Goal: Transaction & Acquisition: Purchase product/service

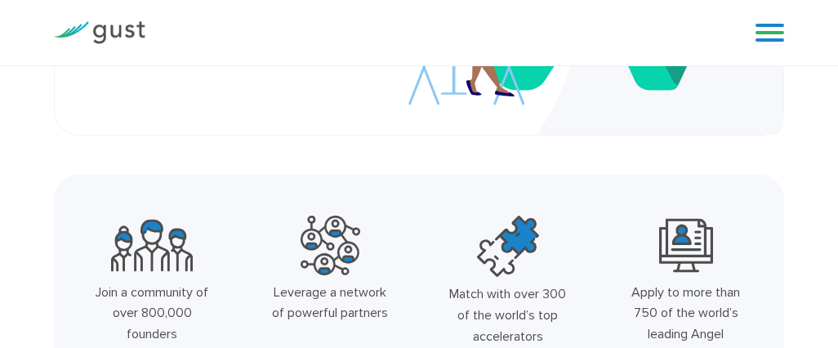
scroll to position [245, 0]
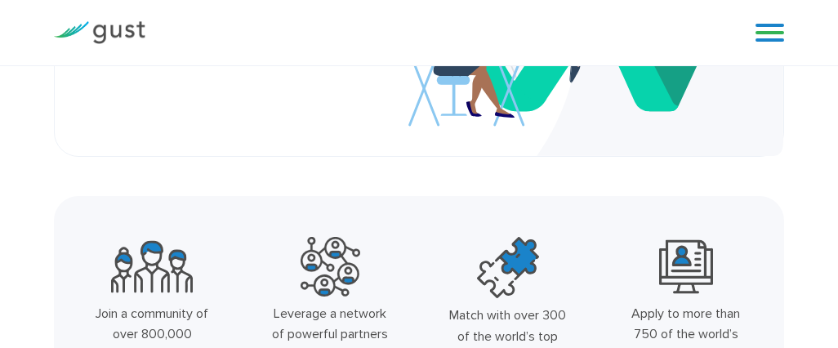
click at [773, 30] on link at bounding box center [769, 32] width 29 height 25
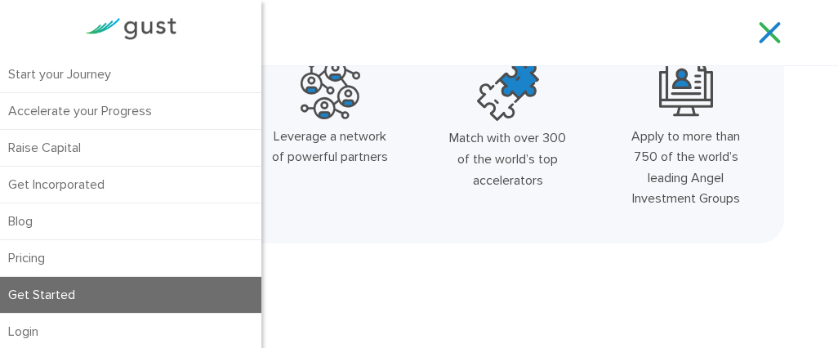
scroll to position [490, 0]
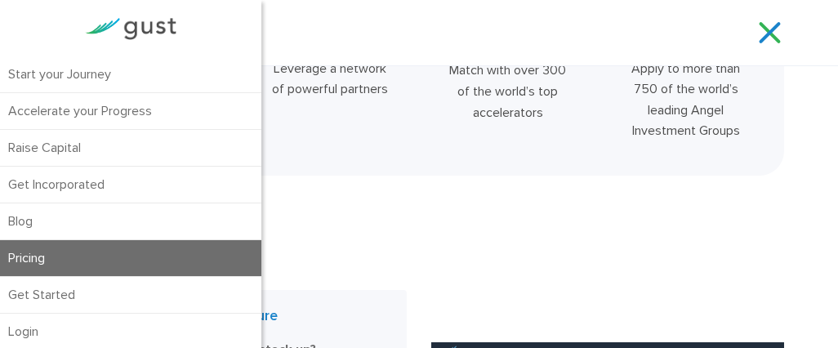
click at [28, 250] on link "Pricing" at bounding box center [130, 258] width 261 height 36
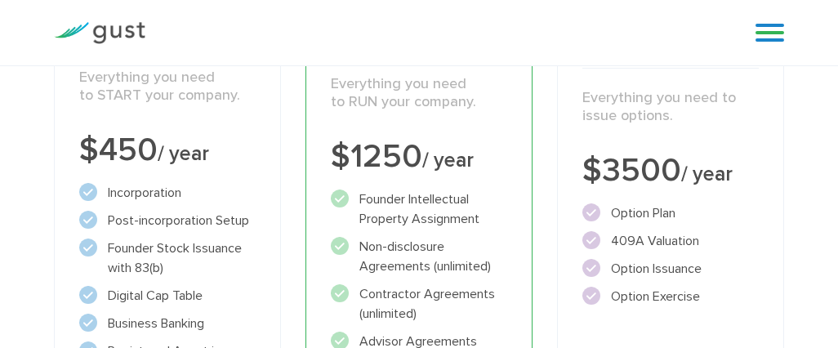
scroll to position [327, 0]
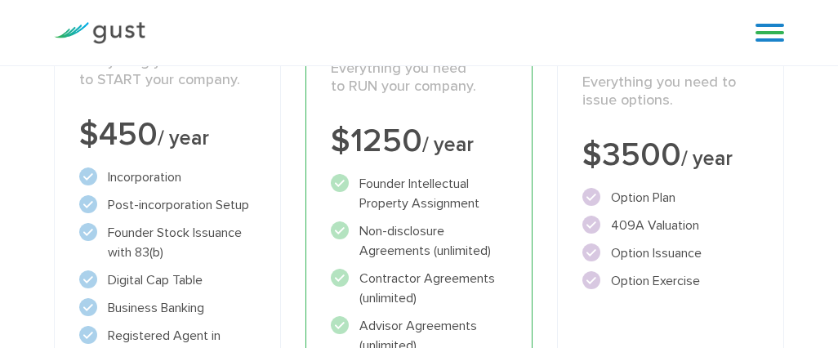
click at [221, 183] on li "Incorporation" at bounding box center [167, 177] width 176 height 20
click at [208, 203] on li "Post-incorporation Setup" at bounding box center [167, 205] width 176 height 20
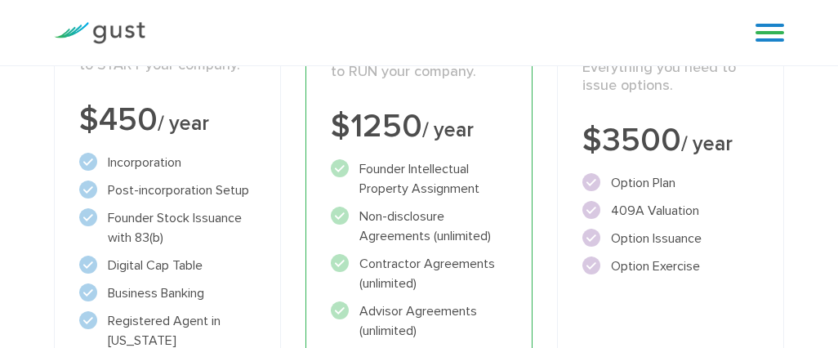
scroll to position [408, 0]
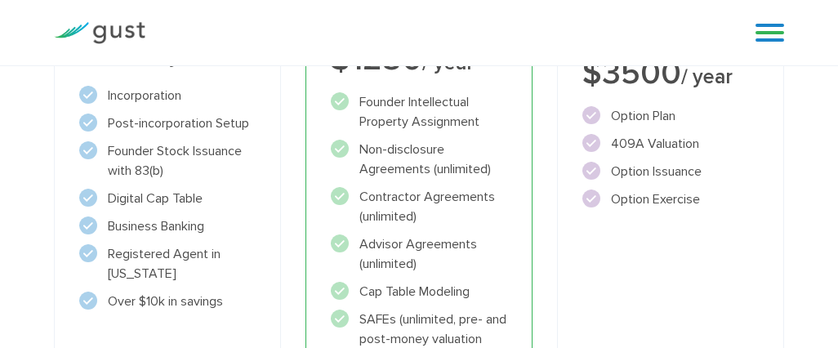
click at [200, 200] on li "Digital Cap Table" at bounding box center [167, 199] width 176 height 20
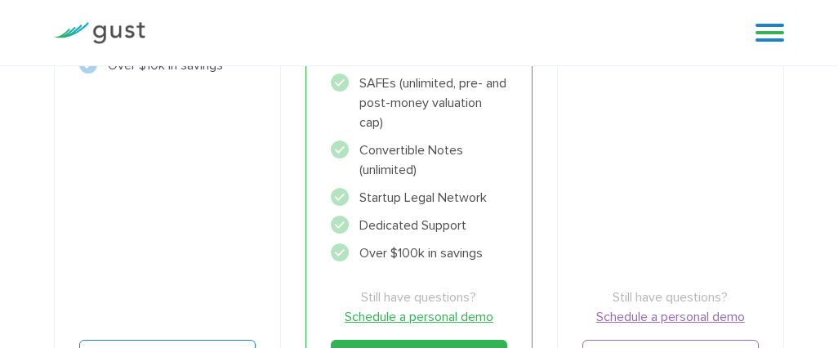
scroll to position [572, 0]
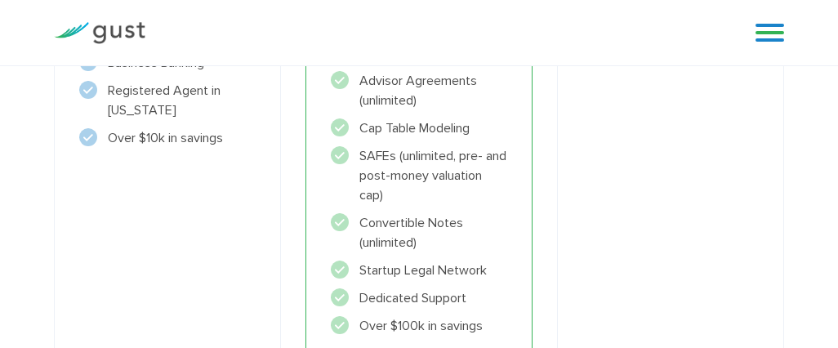
click at [423, 226] on li "Convertible Notes (unlimited)" at bounding box center [419, 232] width 176 height 39
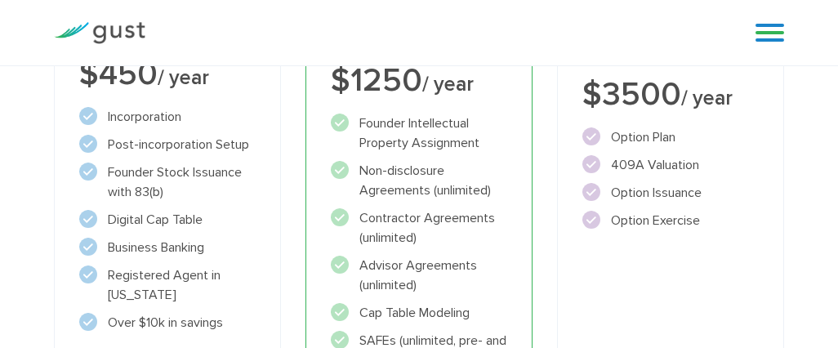
scroll to position [408, 0]
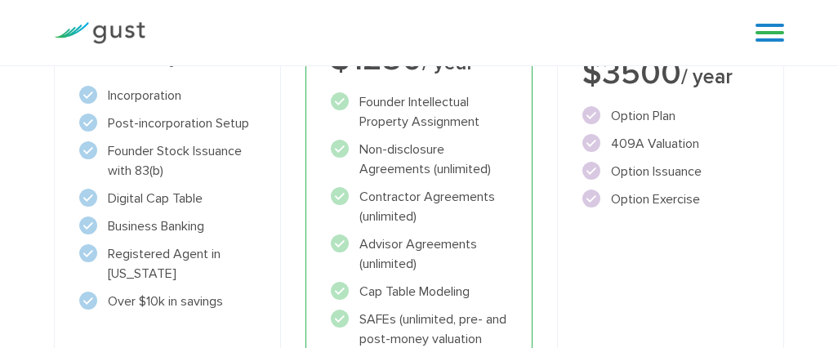
click at [192, 245] on li "Registered Agent in Delaware" at bounding box center [167, 263] width 176 height 39
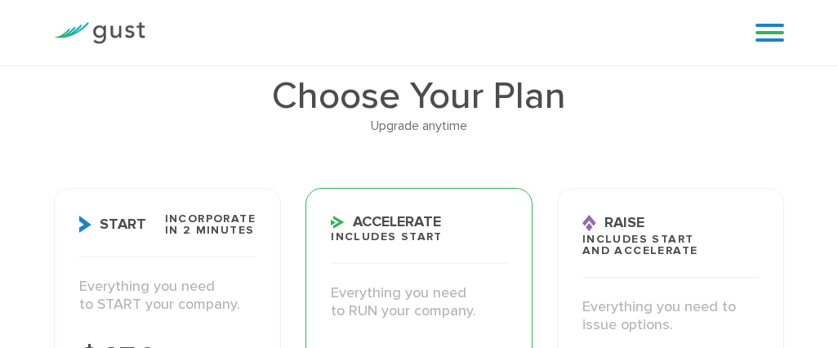
scroll to position [82, 0]
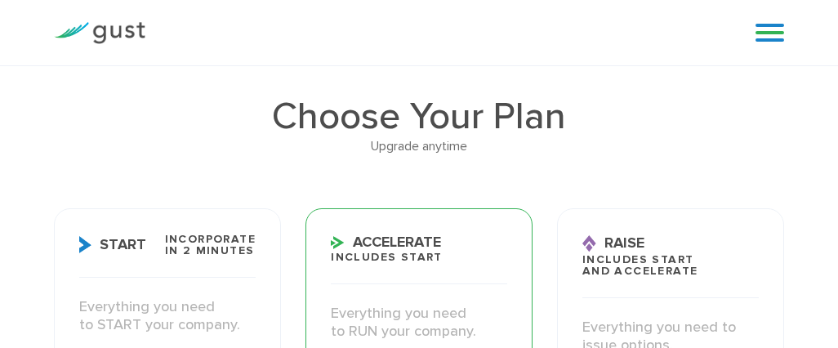
click at [773, 29] on link at bounding box center [769, 32] width 29 height 25
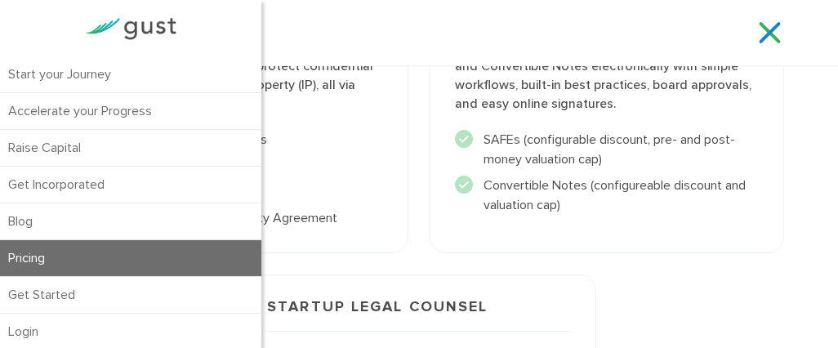
click at [546, 249] on div "Fundraising Support Raise financing through a Gust Launch Simple Agreement for …" at bounding box center [607, 90] width 376 height 345
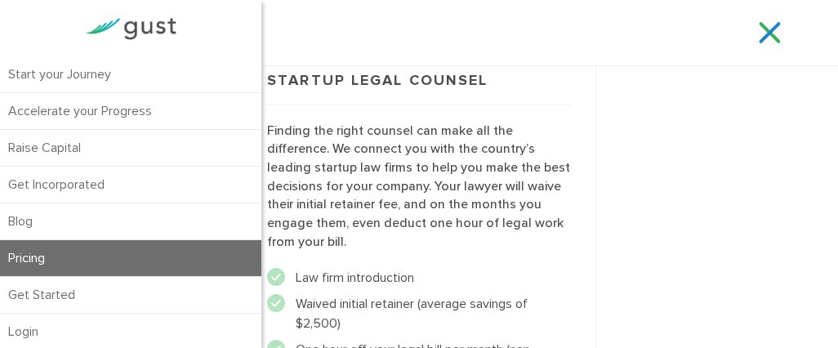
scroll to position [2614, 0]
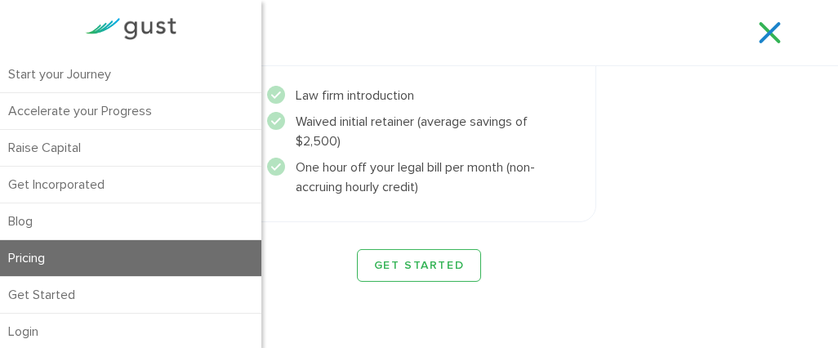
click at [769, 32] on link at bounding box center [769, 32] width 29 height 25
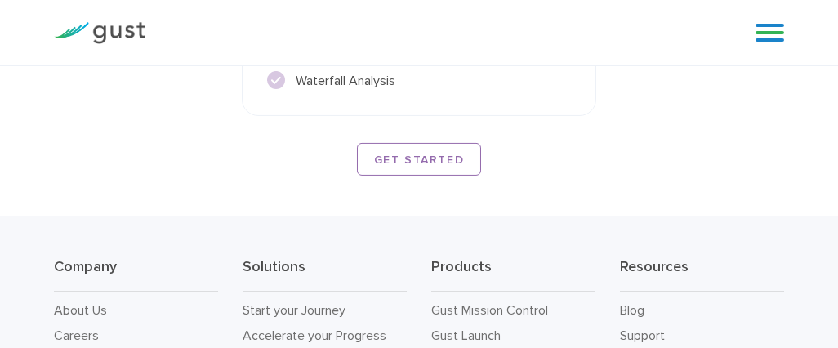
scroll to position [3545, 0]
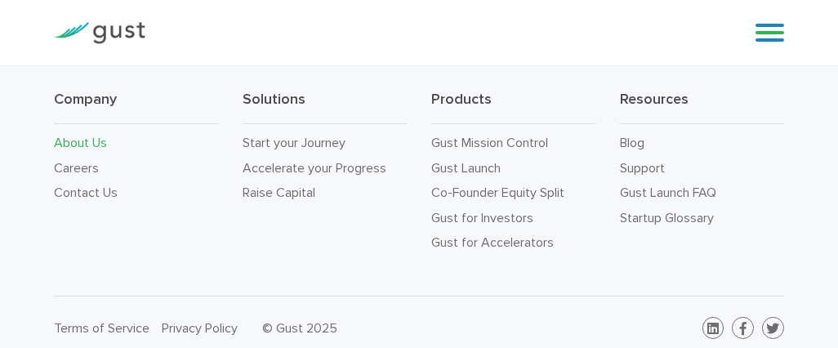
click at [82, 135] on link "About Us" at bounding box center [80, 143] width 53 height 16
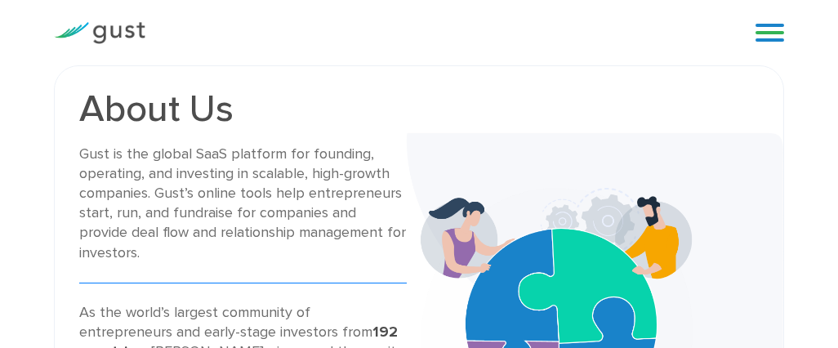
click at [292, 186] on div "Gust is the global SaaS platform for founding, operating, and investing in scal…" at bounding box center [243, 204] width 328 height 118
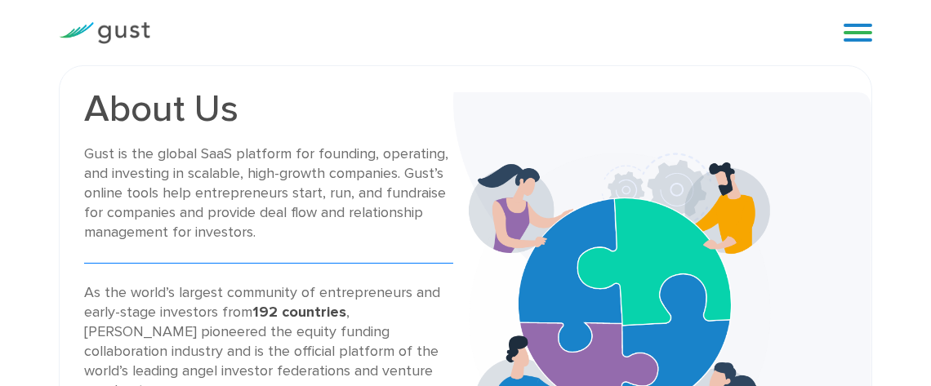
click at [241, 179] on div "Gust is the global SaaS platform for founding, operating, and investing in scal…" at bounding box center [268, 194] width 369 height 99
click at [837, 31] on link at bounding box center [858, 32] width 29 height 25
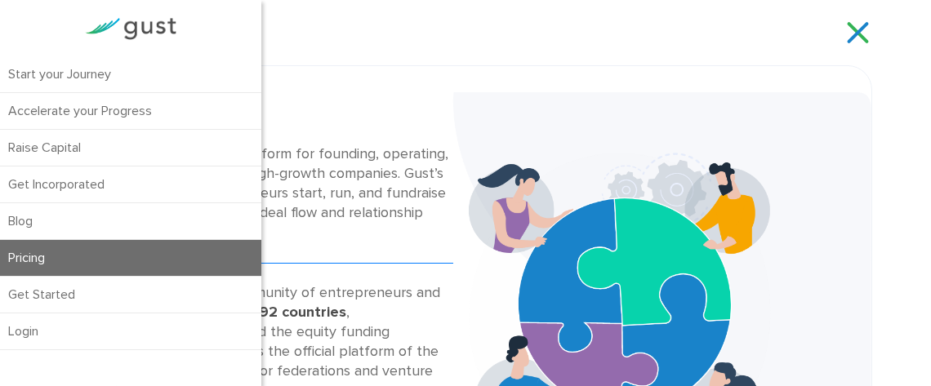
click at [29, 256] on link "Pricing" at bounding box center [130, 258] width 261 height 36
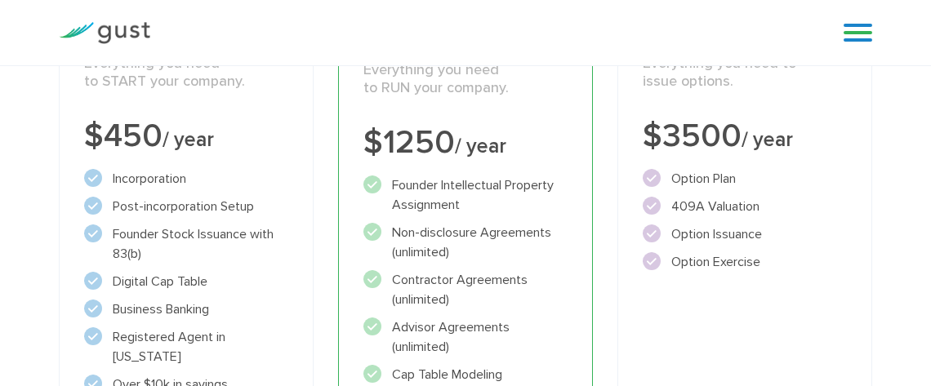
scroll to position [363, 0]
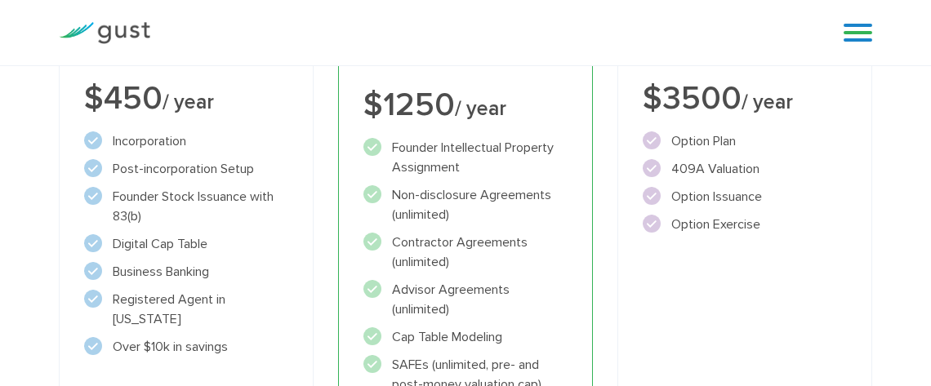
click at [188, 204] on li "Founder Stock Issuance with 83(b)" at bounding box center [186, 206] width 204 height 39
click at [175, 166] on li "Post-incorporation Setup" at bounding box center [186, 169] width 204 height 20
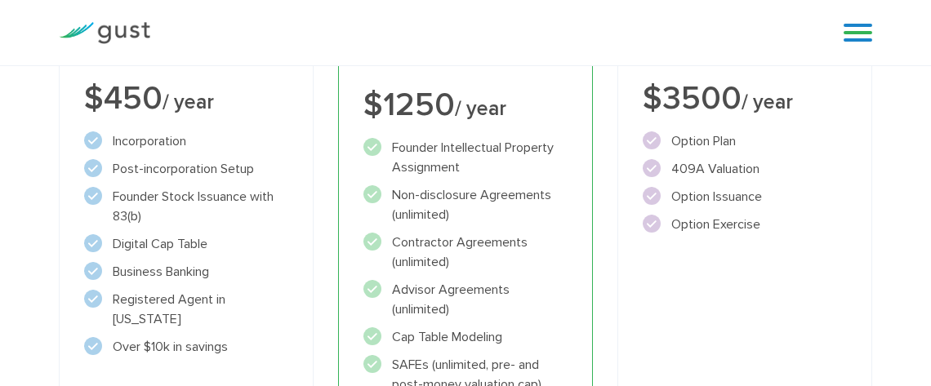
click at [175, 166] on li "Post-incorporation Setup" at bounding box center [186, 169] width 204 height 20
click at [186, 212] on li "Founder Stock Issuance with 83(b)" at bounding box center [186, 206] width 204 height 39
click at [136, 148] on li "Incorporation" at bounding box center [186, 141] width 204 height 20
click at [136, 149] on li "Incorporation" at bounding box center [186, 141] width 204 height 20
drag, startPoint x: 136, startPoint y: 149, endPoint x: 142, endPoint y: 161, distance: 13.5
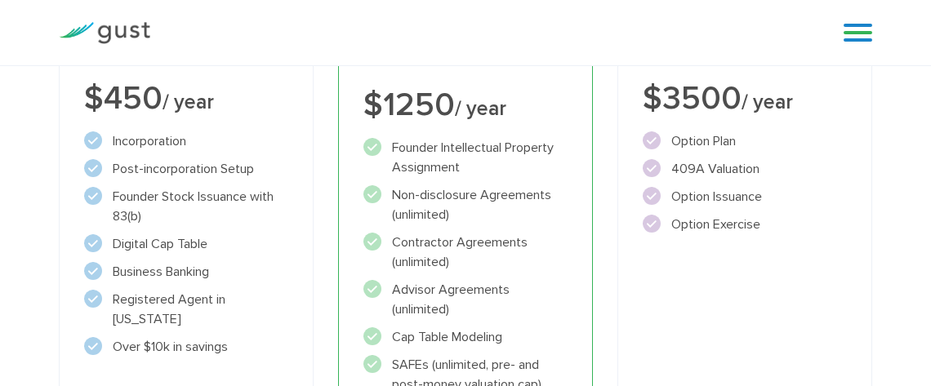
click at [137, 153] on ul "Incorporation" at bounding box center [186, 243] width 204 height 225
click at [193, 207] on li "Founder Stock Issuance with 83(b)" at bounding box center [186, 206] width 204 height 39
click at [174, 244] on li "Digital Cap Table" at bounding box center [186, 244] width 204 height 20
click at [218, 268] on li "Business Banking" at bounding box center [186, 272] width 204 height 20
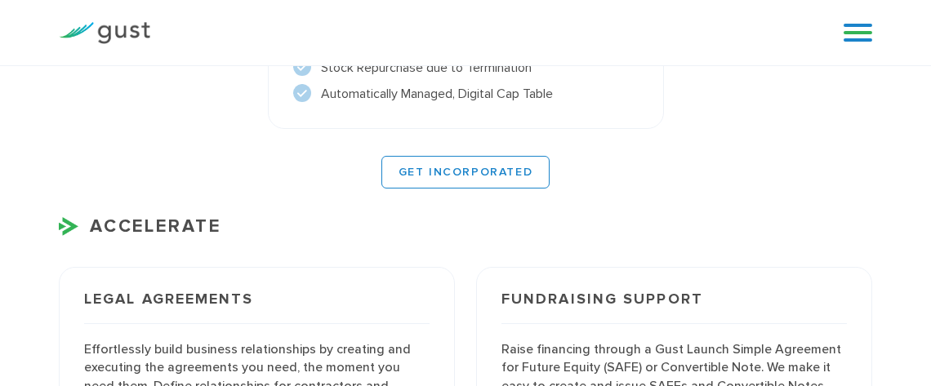
scroll to position [1815, 0]
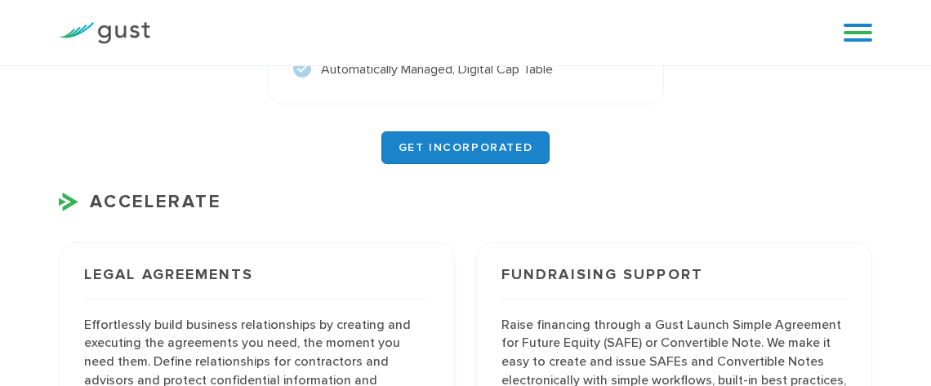
click at [439, 146] on link "GET INCORPORATED" at bounding box center [465, 147] width 169 height 33
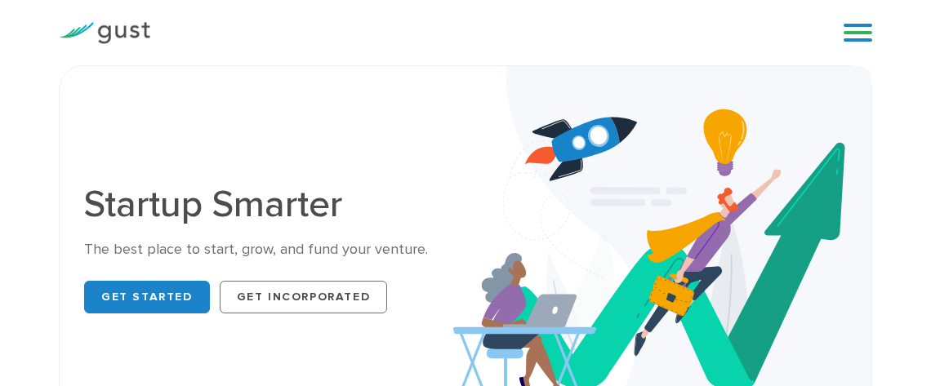
click at [871, 32] on link at bounding box center [858, 32] width 29 height 25
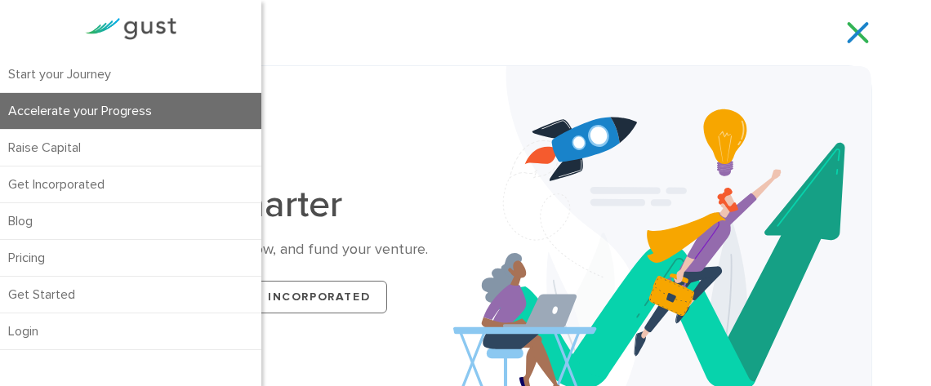
click at [65, 113] on link "Accelerate your Progress" at bounding box center [130, 111] width 261 height 36
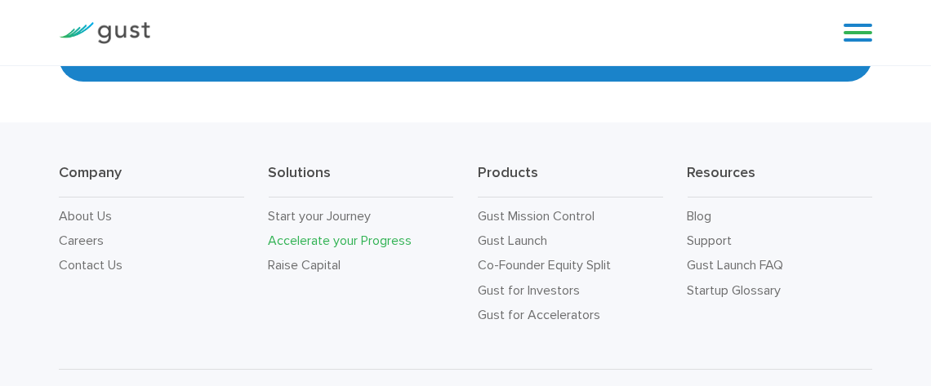
scroll to position [2506, 0]
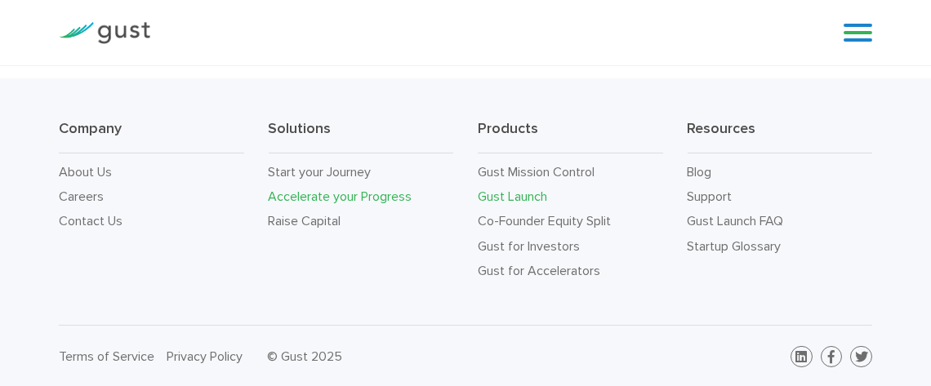
click at [524, 201] on link "Gust Launch" at bounding box center [512, 197] width 69 height 16
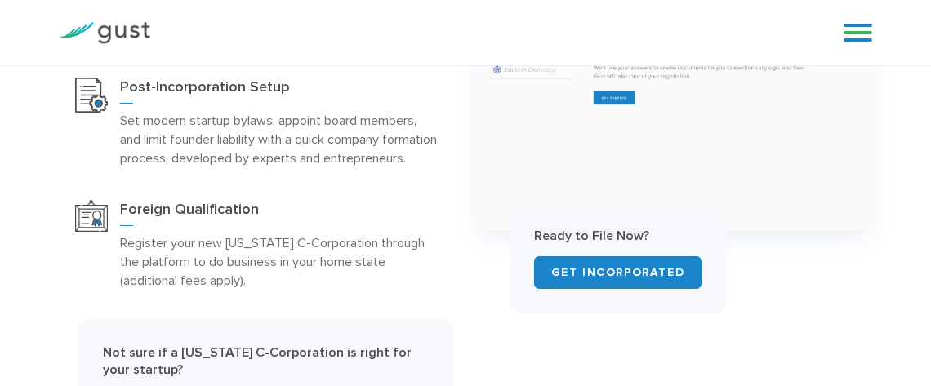
scroll to position [817, 0]
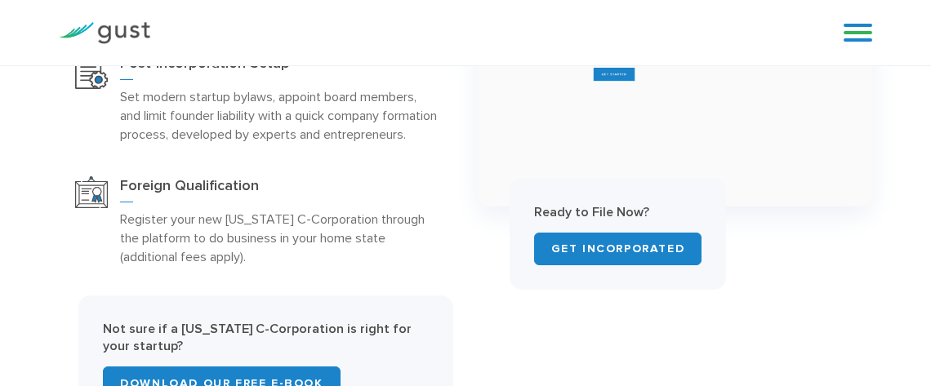
click at [220, 102] on p "Set modern startup bylaws, appoint board members, and limit founder liability w…" at bounding box center [278, 115] width 317 height 56
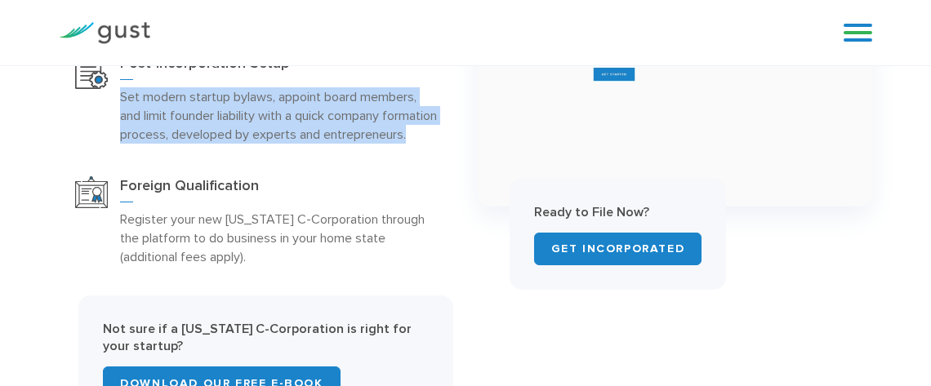
click at [220, 102] on p "Set modern startup bylaws, appoint board members, and limit founder liability w…" at bounding box center [278, 115] width 317 height 56
click at [289, 144] on p "Set modern startup bylaws, appoint board members, and limit founder liability w…" at bounding box center [278, 115] width 317 height 56
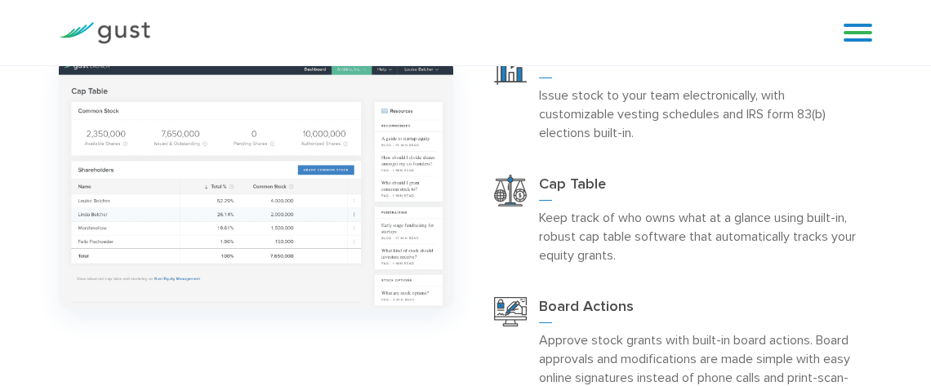
scroll to position [1361, 0]
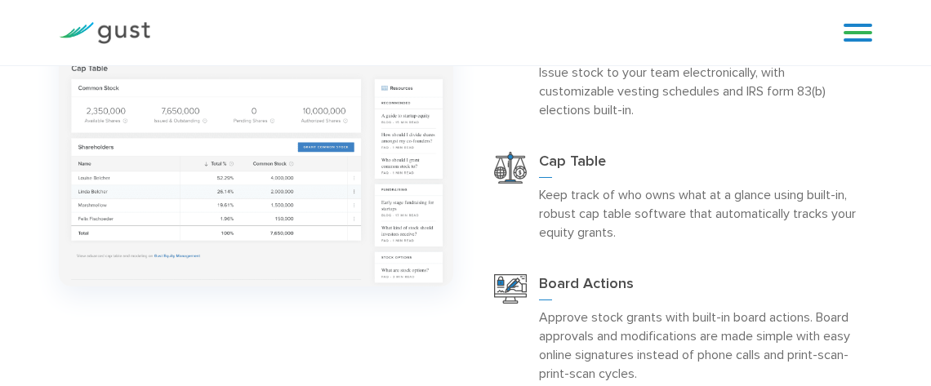
click at [630, 227] on p "Keep track of who owns what at a glance using built-in, robust cap table softwa…" at bounding box center [697, 213] width 317 height 56
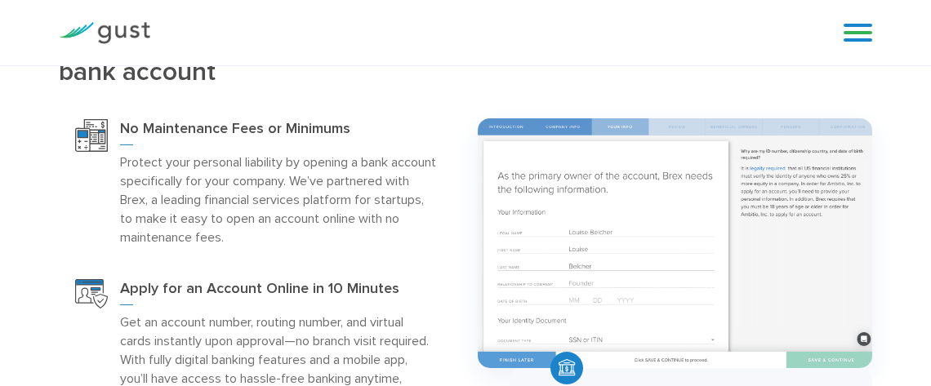
scroll to position [1815, 0]
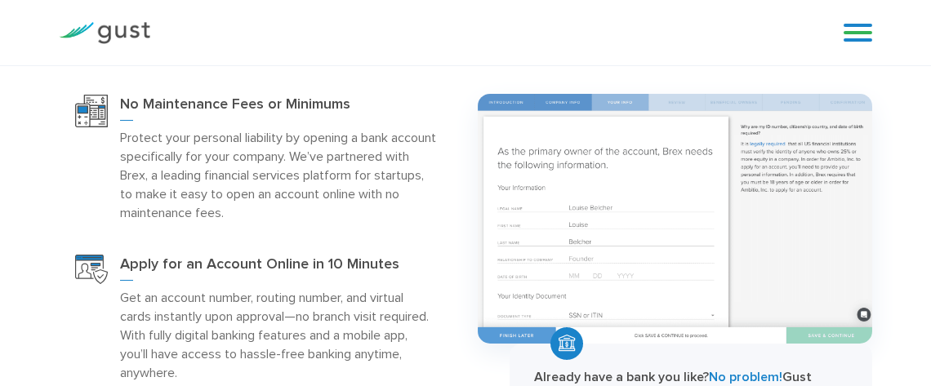
click at [295, 182] on p "Protect your personal liability by opening a bank account specifically for your…" at bounding box center [278, 175] width 317 height 94
click at [233, 162] on p "Protect your personal liability by opening a bank account specifically for your…" at bounding box center [278, 175] width 317 height 94
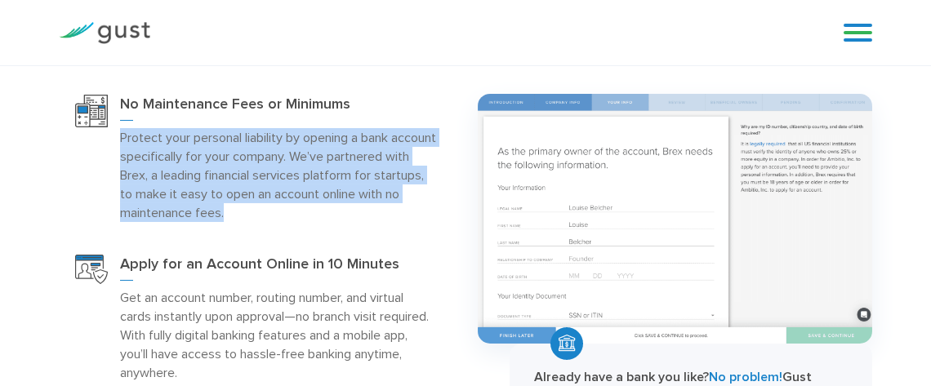
click at [233, 162] on p "Protect your personal liability by opening a bank account specifically for your…" at bounding box center [278, 175] width 317 height 94
click at [322, 189] on p "Protect your personal liability by opening a bank account specifically for your…" at bounding box center [278, 175] width 317 height 94
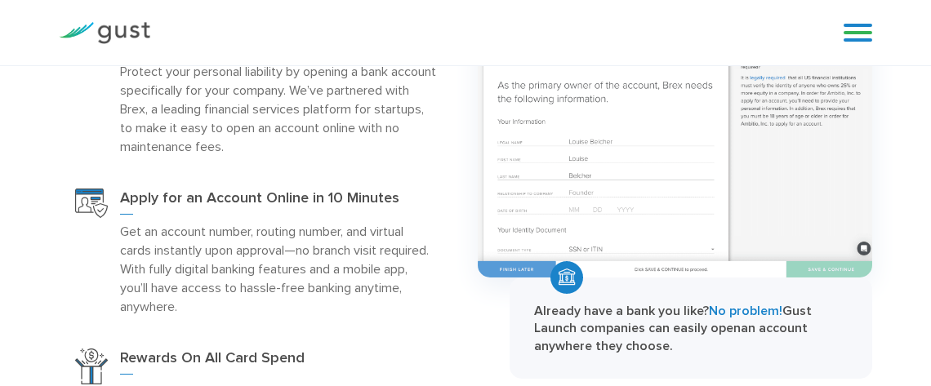
scroll to position [1905, 0]
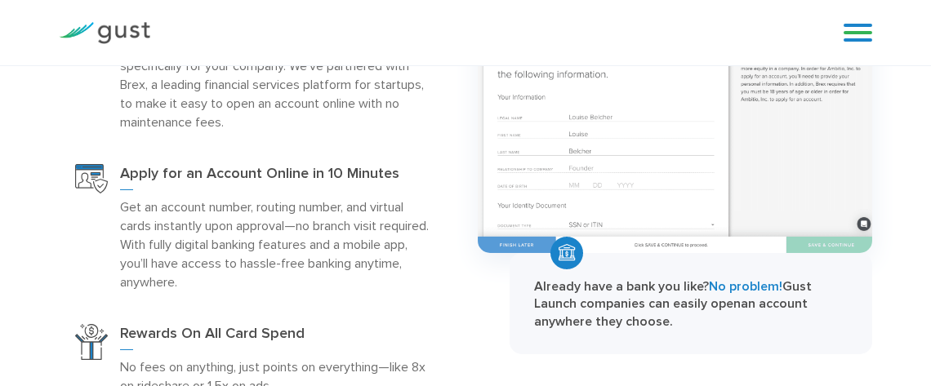
click at [258, 190] on h3 "Apply for an Account Online in 10 Minutes" at bounding box center [278, 177] width 317 height 26
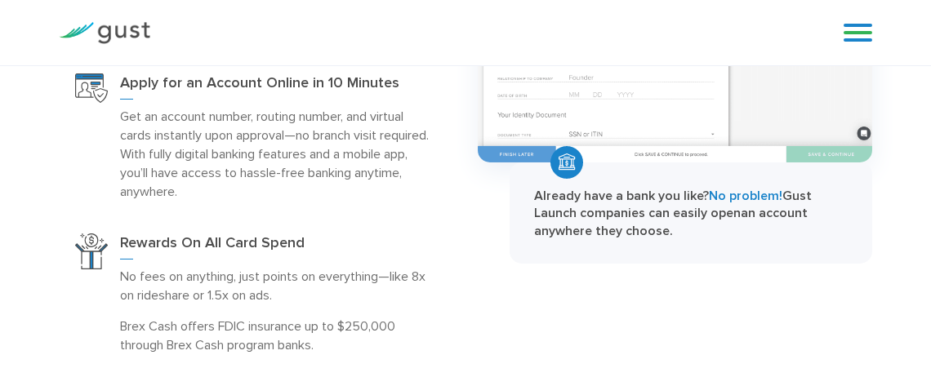
click at [230, 176] on p "Get an account number, routing number, and virtual cards instantly upon approva…" at bounding box center [278, 154] width 317 height 94
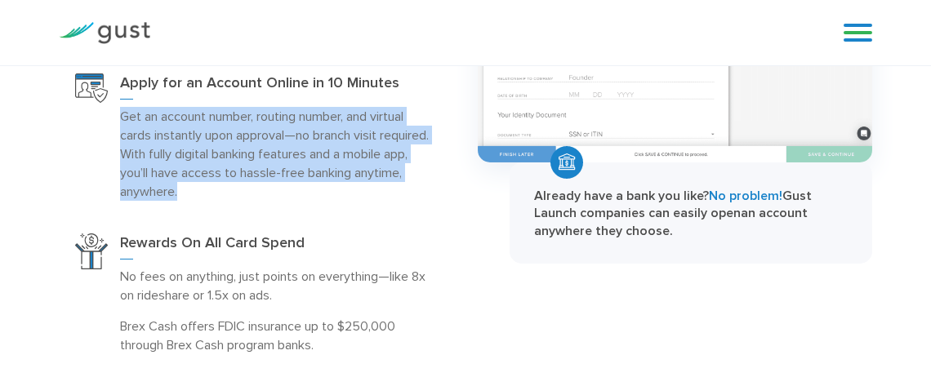
click at [230, 176] on p "Get an account number, routing number, and virtual cards instantly upon approva…" at bounding box center [278, 154] width 317 height 94
click at [322, 201] on p "Get an account number, routing number, and virtual cards instantly upon approva…" at bounding box center [278, 154] width 317 height 94
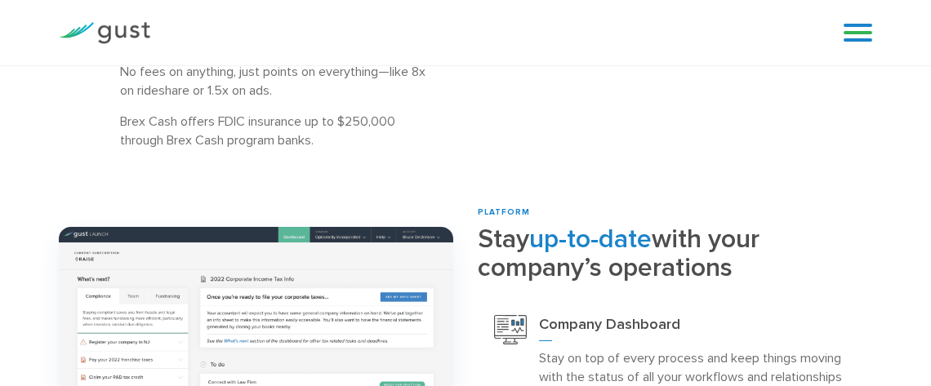
scroll to position [2177, 0]
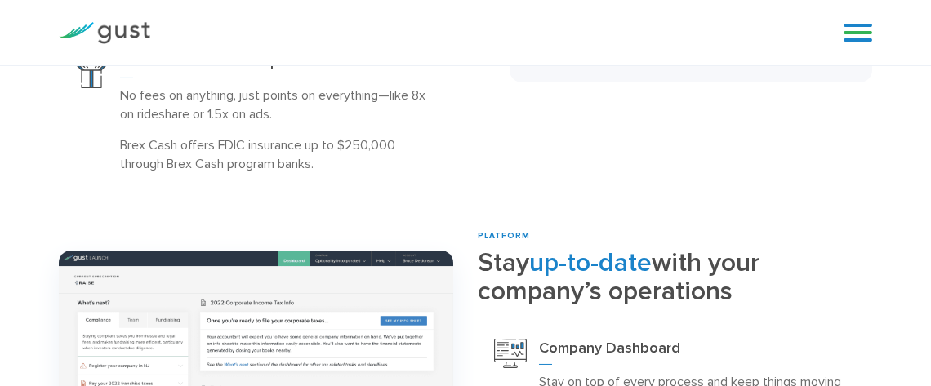
click at [141, 158] on p "Brex Cash offers FDIC insurance up to $250,000 through Brex Cash program banks." at bounding box center [278, 155] width 317 height 38
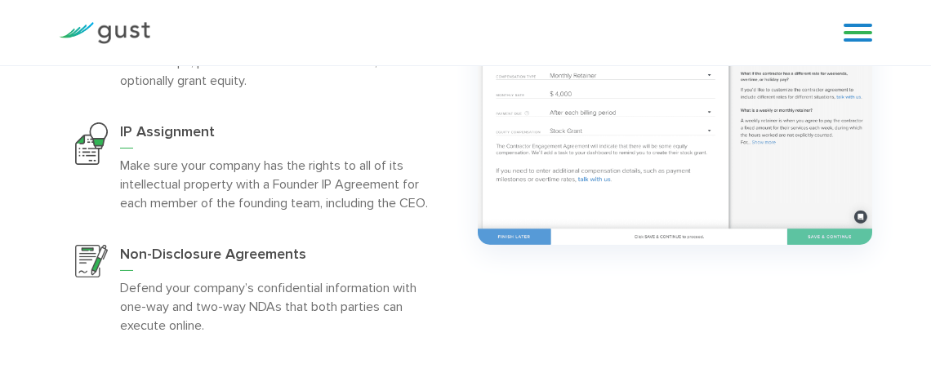
scroll to position [2994, 0]
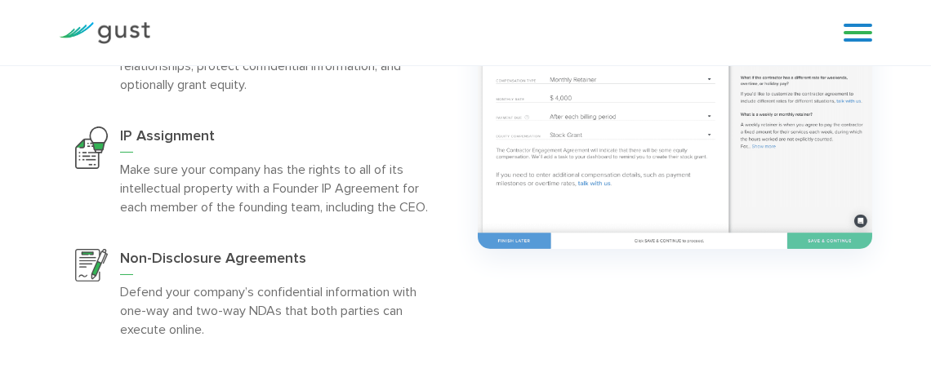
click at [328, 198] on p "Make sure your company has the rights to all of its intellectual property with …" at bounding box center [278, 188] width 317 height 56
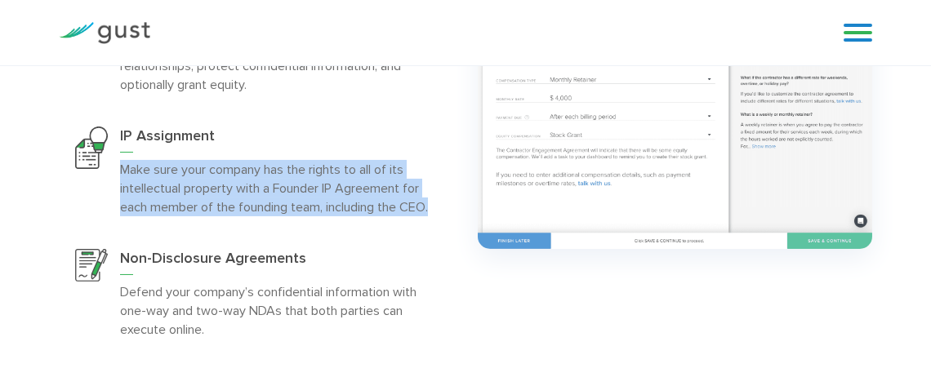
click at [328, 198] on p "Make sure your company has the rights to all of its intellectual property with …" at bounding box center [278, 188] width 317 height 56
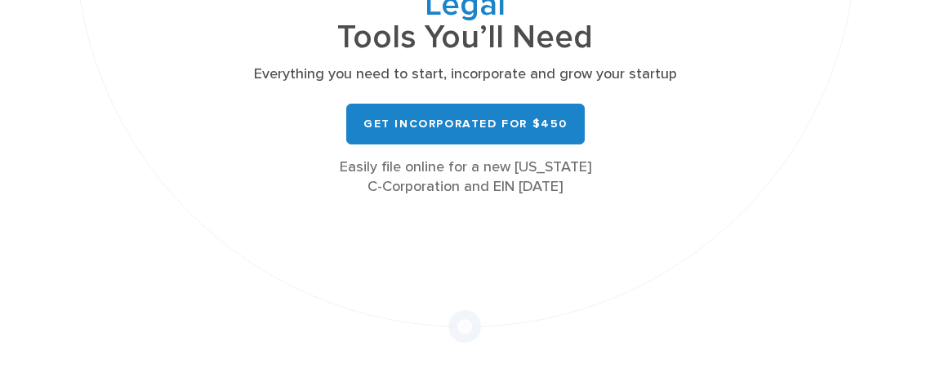
scroll to position [0, 0]
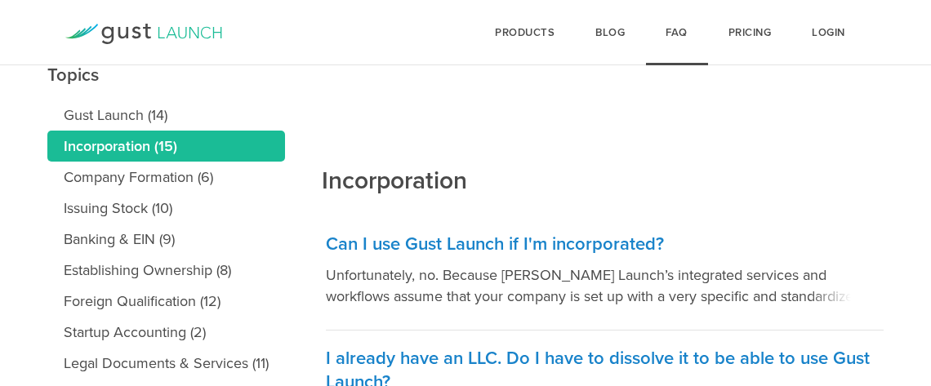
scroll to position [272, 0]
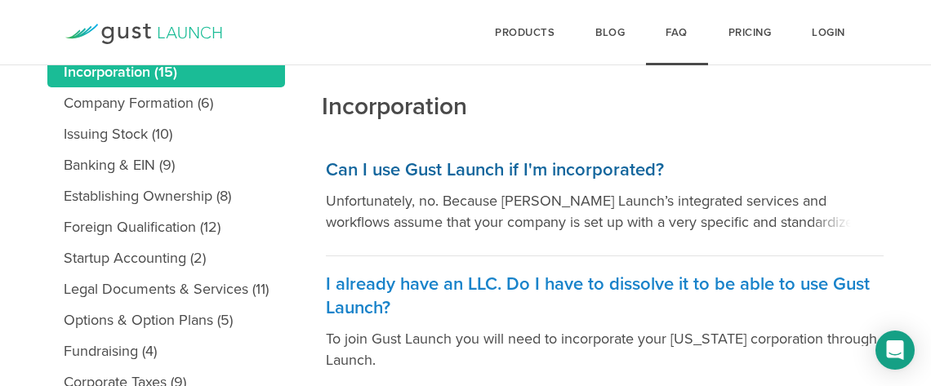
click at [562, 218] on p "Unfortunately, no. Because Gust Launch’s integrated services and workflows assu…" at bounding box center [605, 211] width 558 height 42
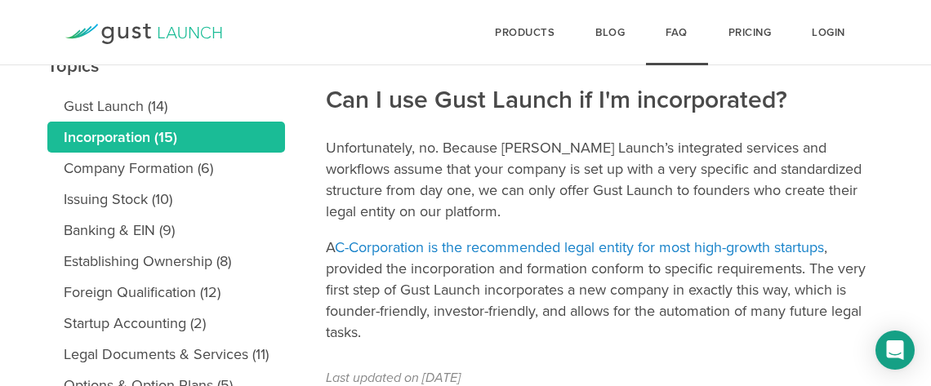
scroll to position [272, 0]
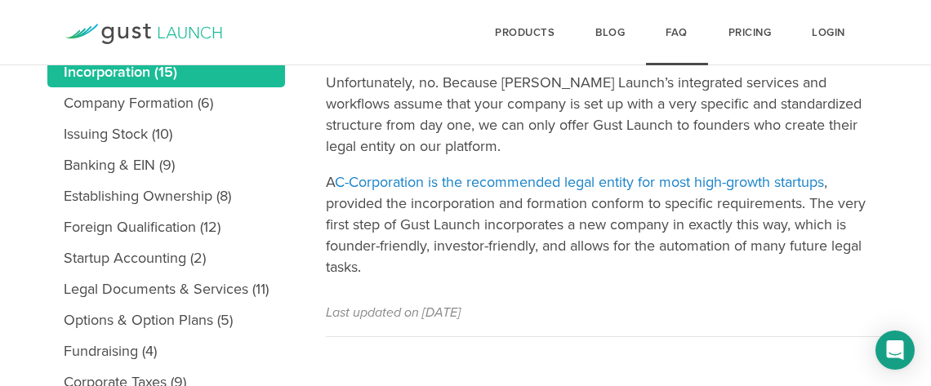
click at [465, 131] on p "Unfortunately, no. Because [PERSON_NAME] Launch’s integrated services and workf…" at bounding box center [605, 114] width 558 height 85
click at [506, 126] on p "Unfortunately, no. Because [PERSON_NAME] Launch’s integrated services and workf…" at bounding box center [605, 114] width 558 height 85
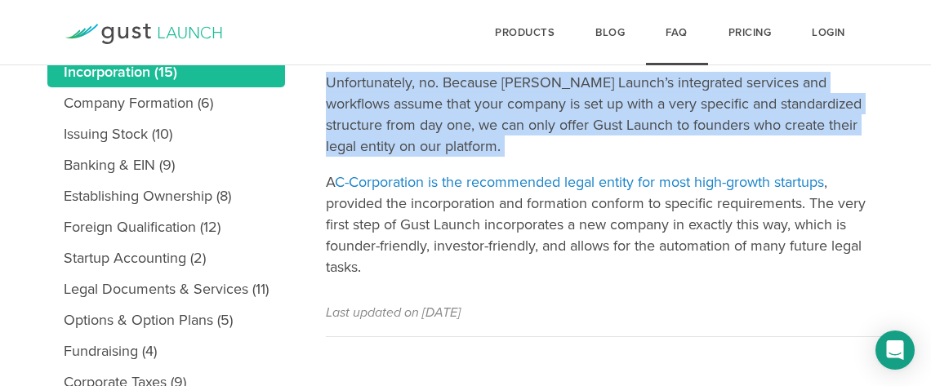
click at [506, 126] on p "Unfortunately, no. Because [PERSON_NAME] Launch’s integrated services and workf…" at bounding box center [605, 114] width 558 height 85
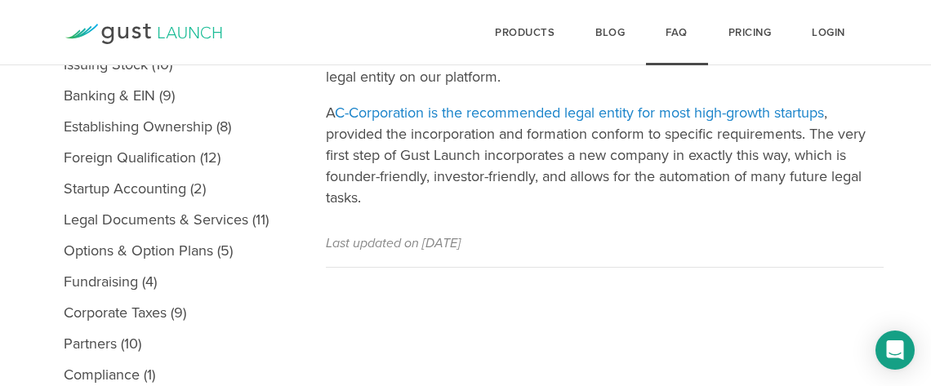
scroll to position [363, 0]
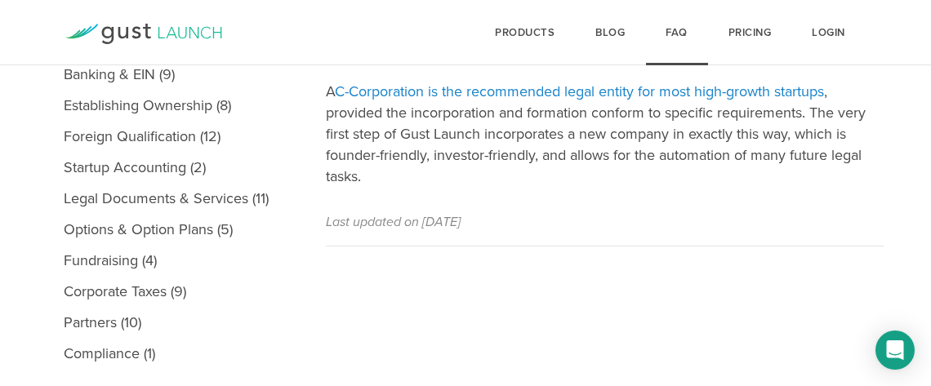
click at [431, 137] on p "A C-Corporation is the recommended legal entity for most high-growth startups ,…" at bounding box center [605, 134] width 558 height 106
click at [488, 158] on p "A C-Corporation is the recommended legal entity for most high-growth startups ,…" at bounding box center [605, 134] width 558 height 106
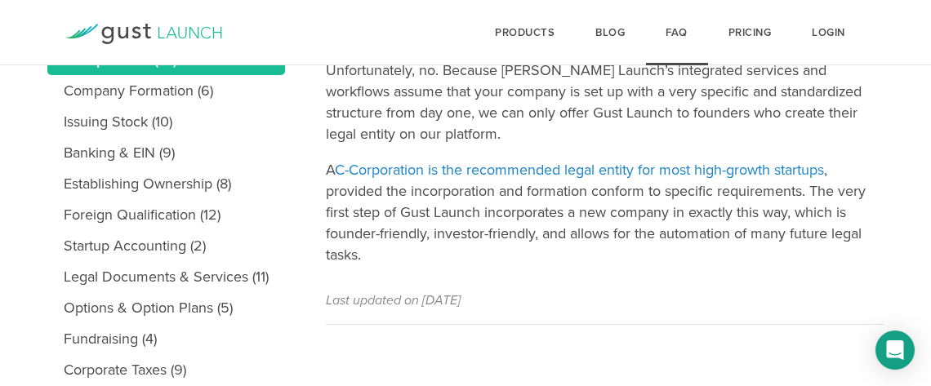
scroll to position [181, 0]
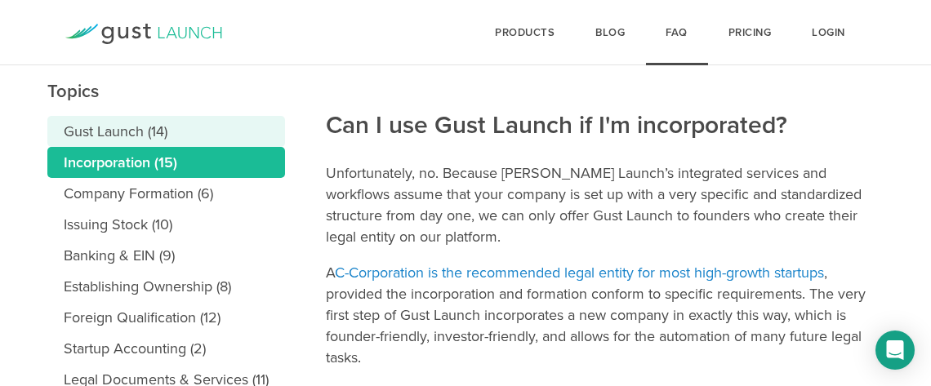
click at [119, 131] on link "Gust Launch (14)" at bounding box center [166, 131] width 238 height 31
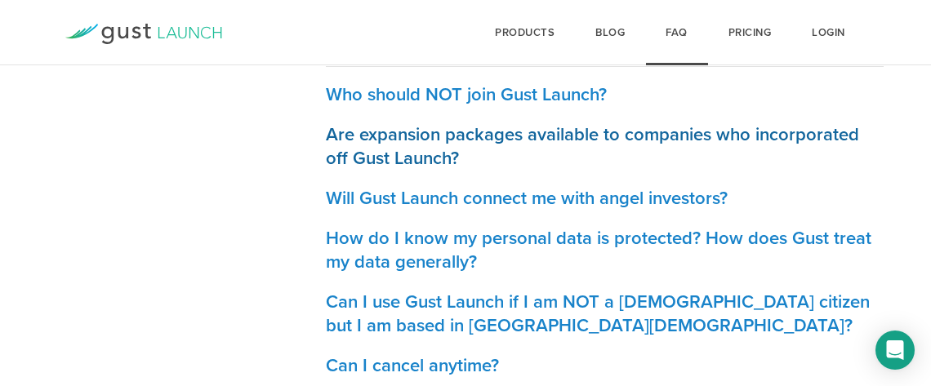
scroll to position [725, 0]
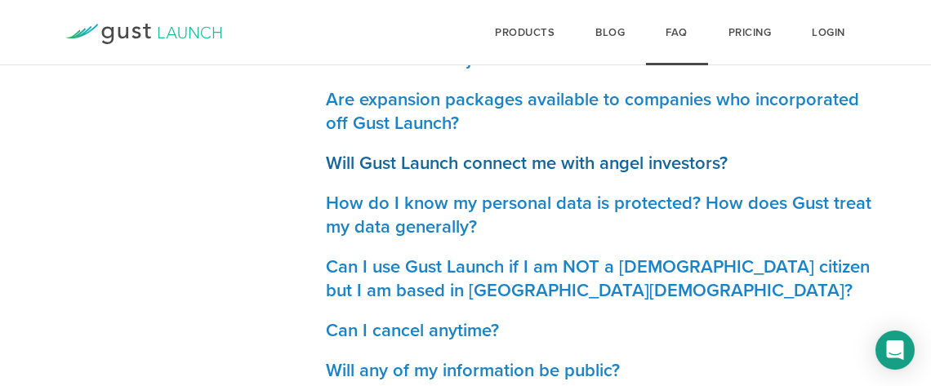
click at [446, 163] on h3 "Will Gust Launch connect me with angel investors?" at bounding box center [605, 164] width 558 height 24
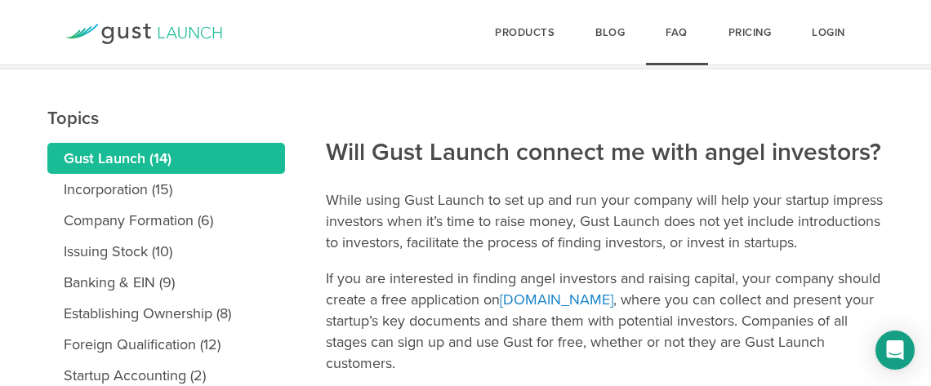
scroll to position [272, 0]
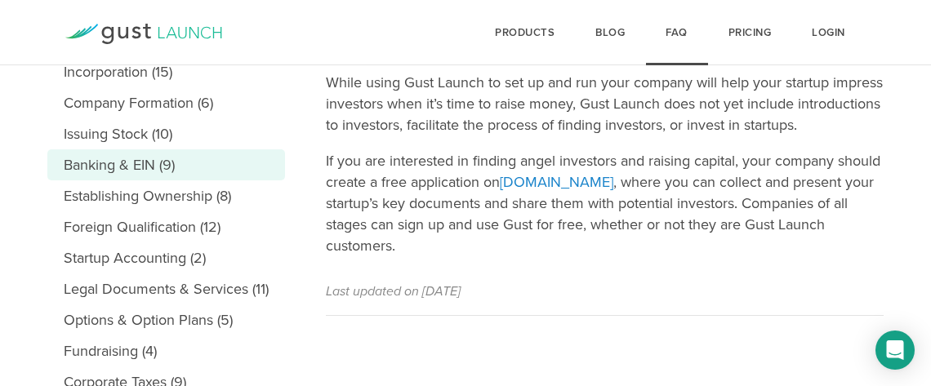
click at [114, 154] on link "Banking & EIN (9)" at bounding box center [166, 164] width 238 height 31
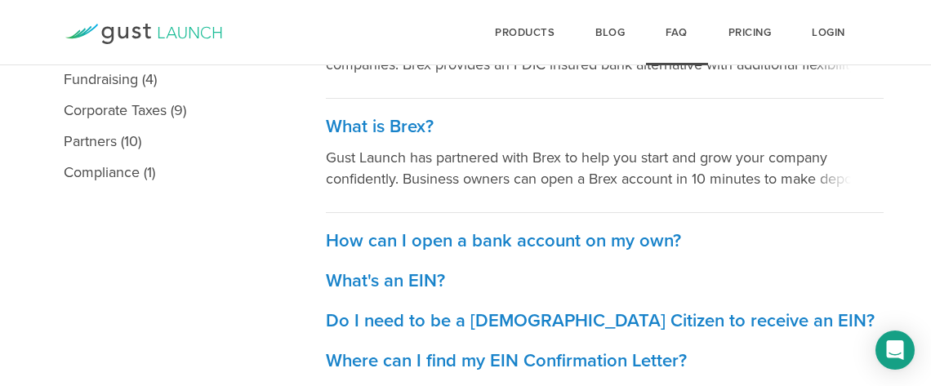
scroll to position [453, 0]
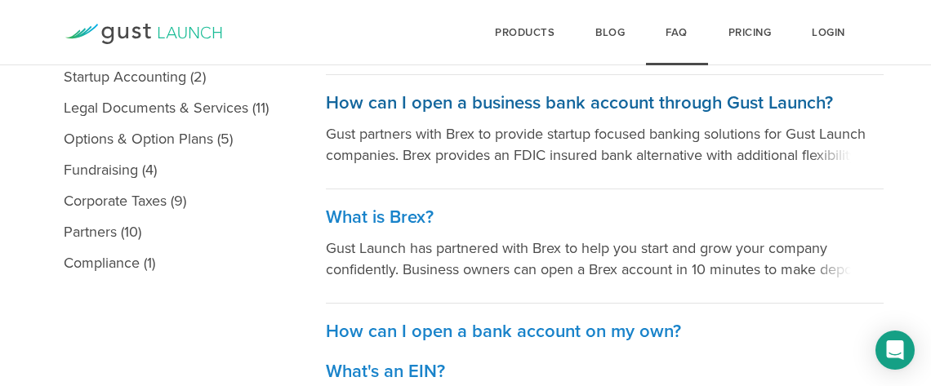
click at [787, 145] on p "Gust partners with Brex to provide startup focused banking solutions for Gust L…" at bounding box center [605, 144] width 558 height 42
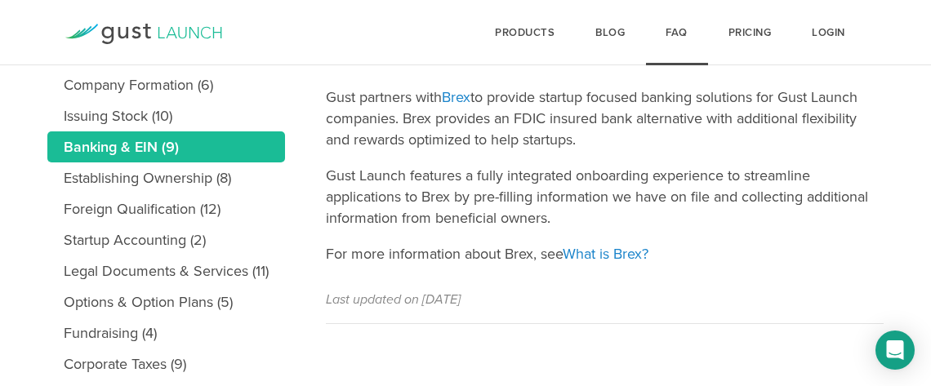
scroll to position [272, 0]
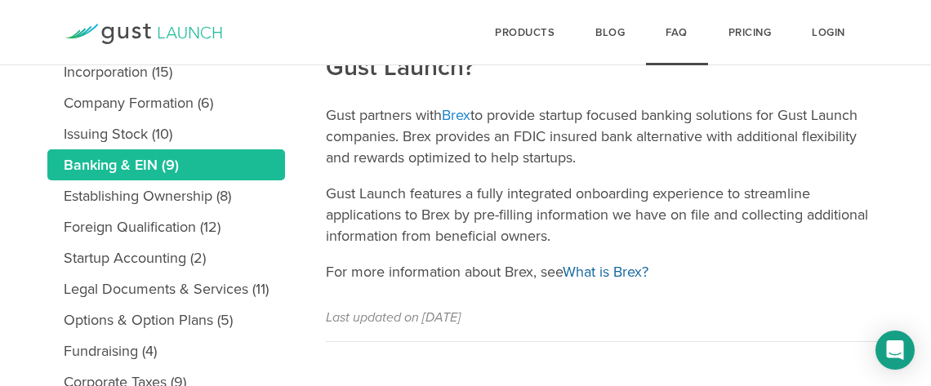
click at [622, 266] on link "What is Brex?" at bounding box center [606, 272] width 86 height 18
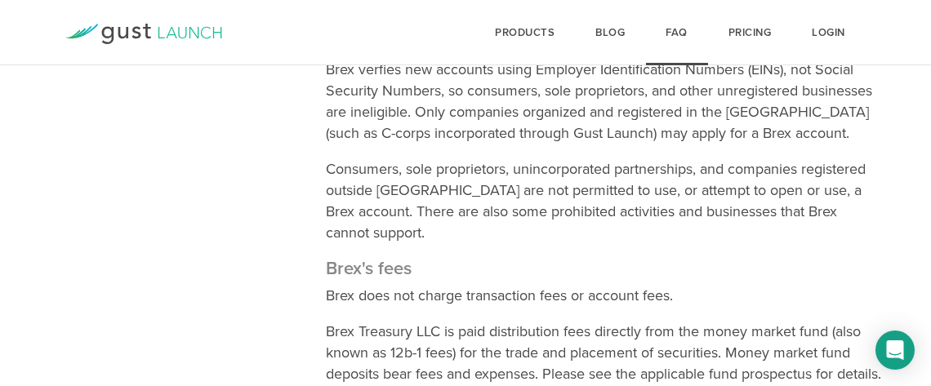
scroll to position [1451, 0]
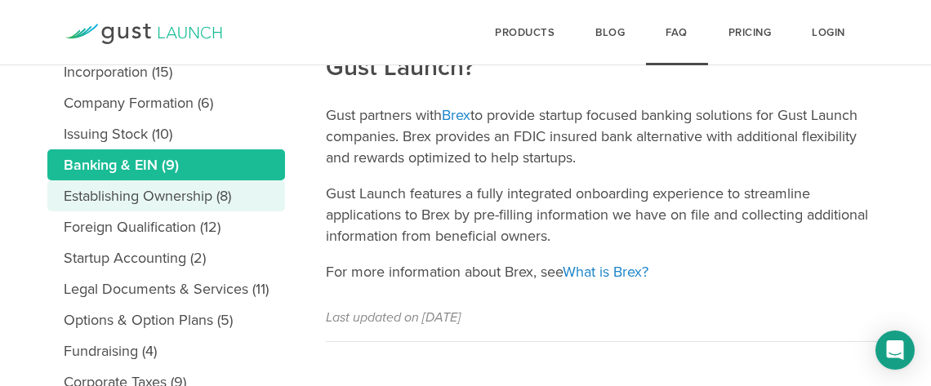
click at [154, 195] on link "Establishing Ownership (8)" at bounding box center [166, 195] width 238 height 31
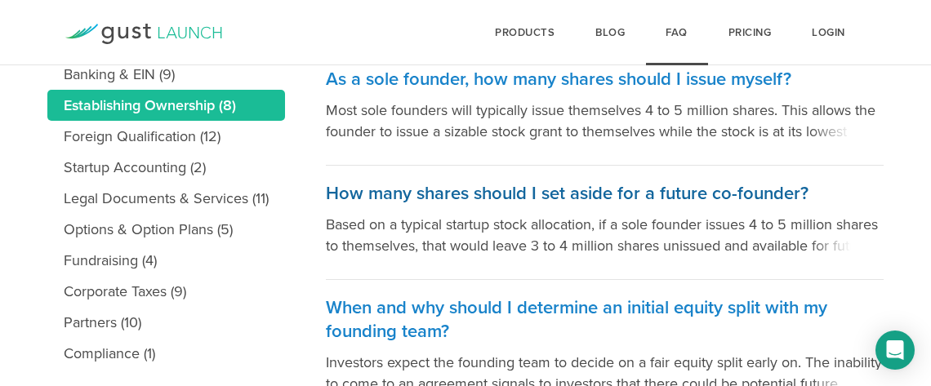
scroll to position [453, 0]
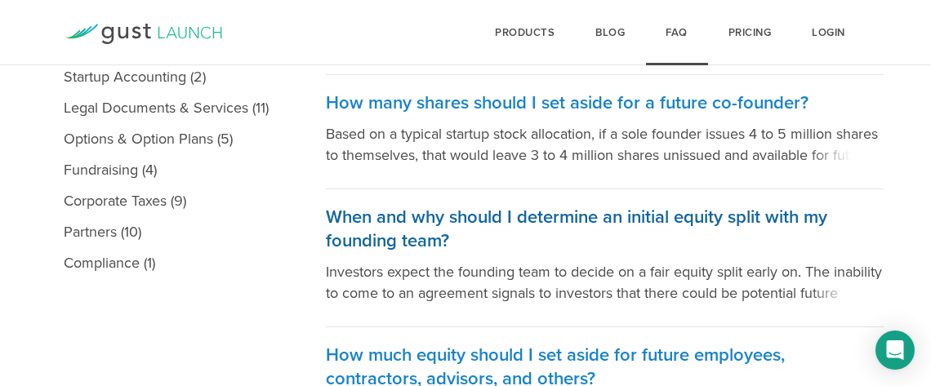
click at [524, 216] on h3 "When and why should I determine an initial equity split with my founding team?" at bounding box center [605, 229] width 558 height 47
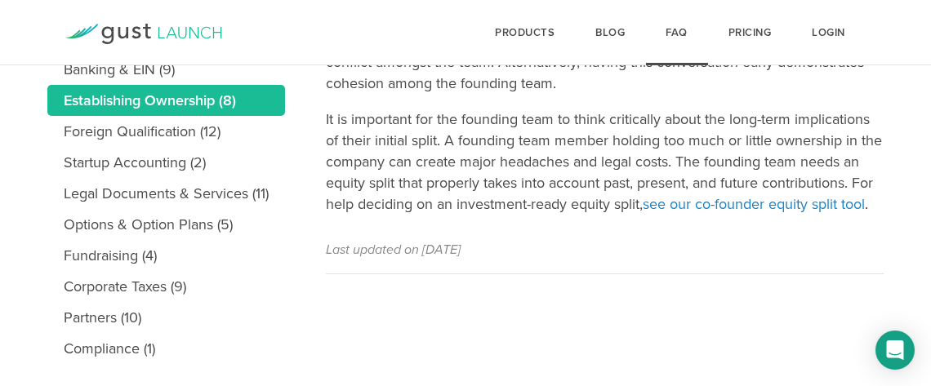
scroll to position [409, 0]
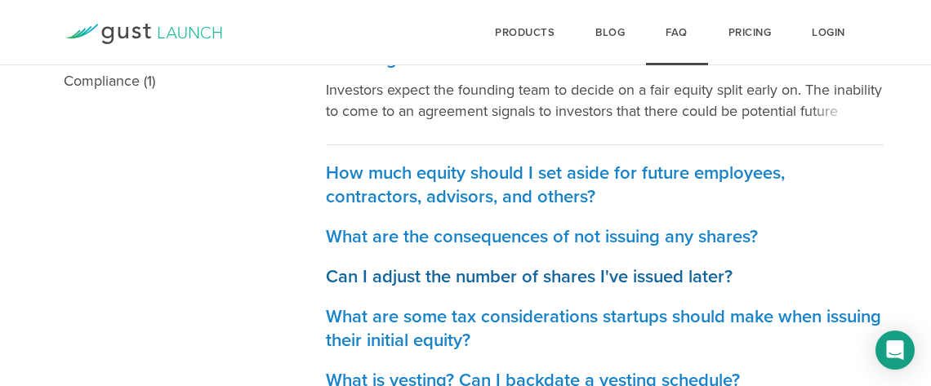
scroll to position [704, 0]
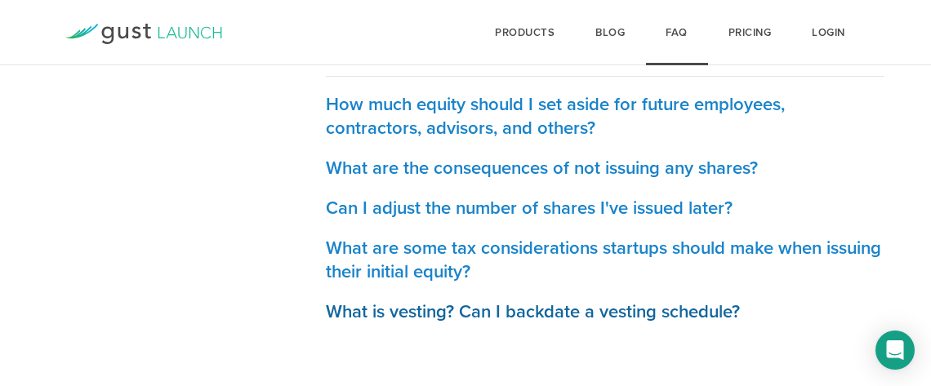
click at [528, 310] on h3 "What is vesting? Can I backdate a vesting schedule?" at bounding box center [605, 313] width 558 height 24
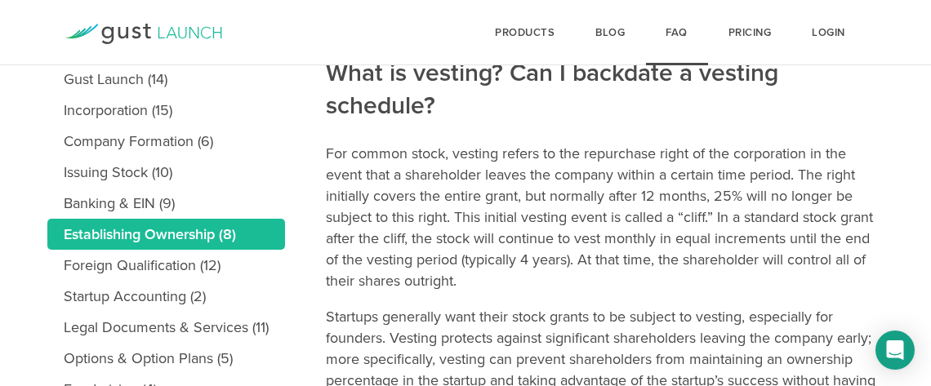
scroll to position [153, 0]
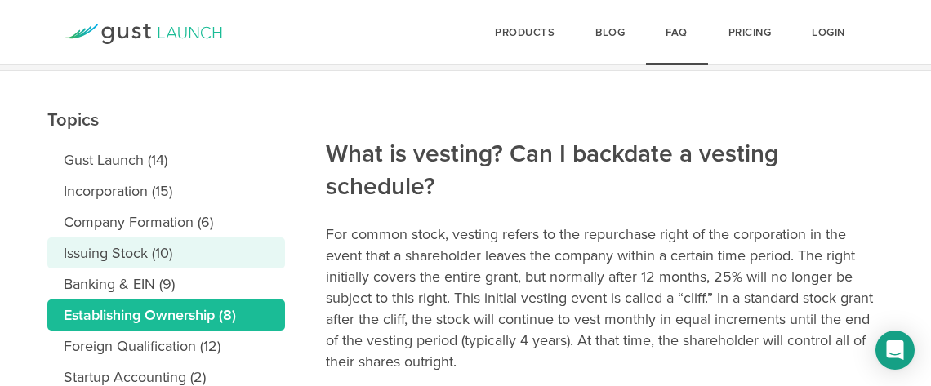
click at [106, 249] on link "Issuing Stock (10)" at bounding box center [166, 253] width 238 height 31
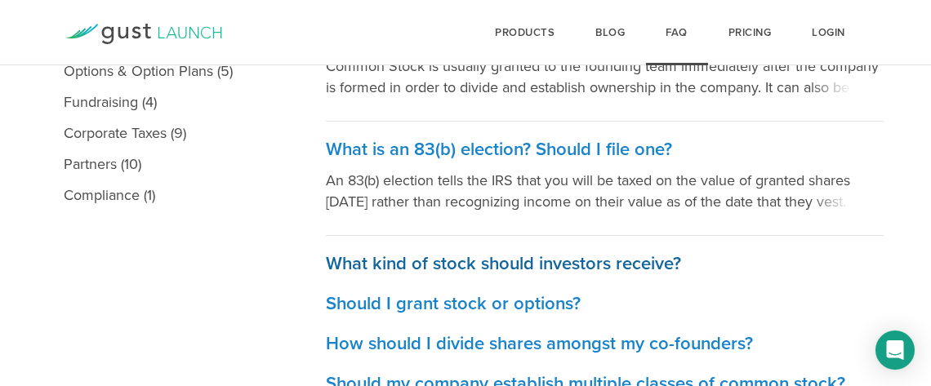
scroll to position [544, 0]
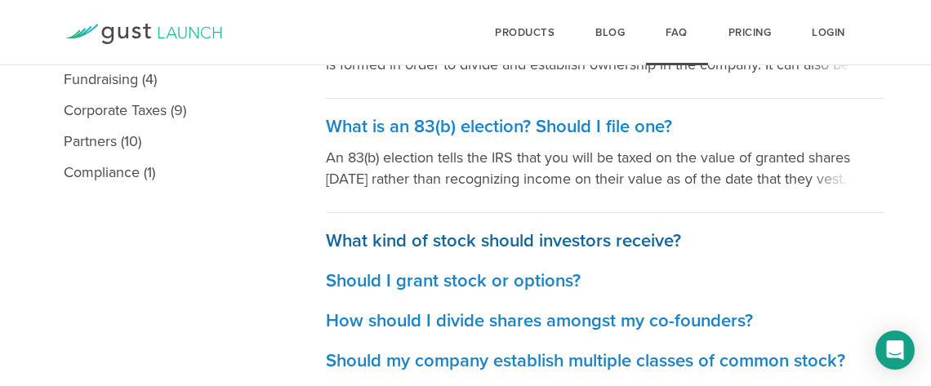
click at [513, 237] on h3 "What kind of stock should investors receive?" at bounding box center [605, 242] width 558 height 24
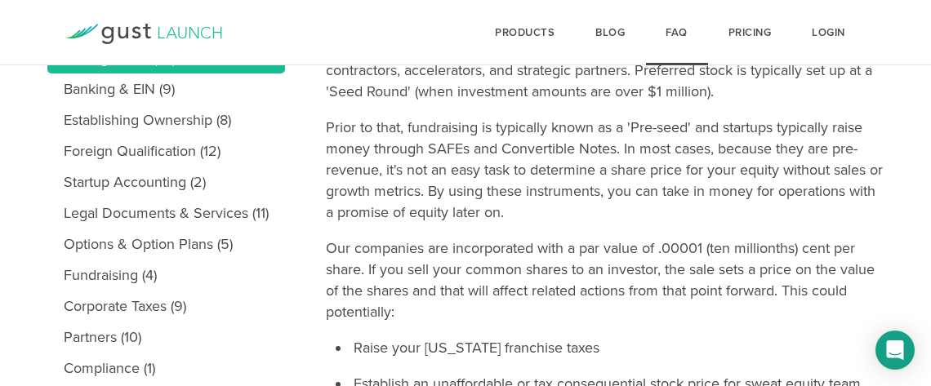
scroll to position [453, 0]
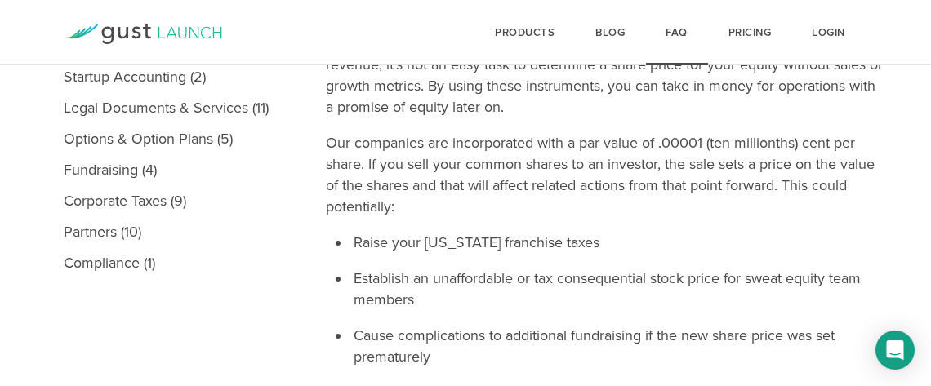
click at [684, 145] on p "Our companies are incorporated with a par value of .00001 (ten millionths) cent…" at bounding box center [605, 174] width 558 height 85
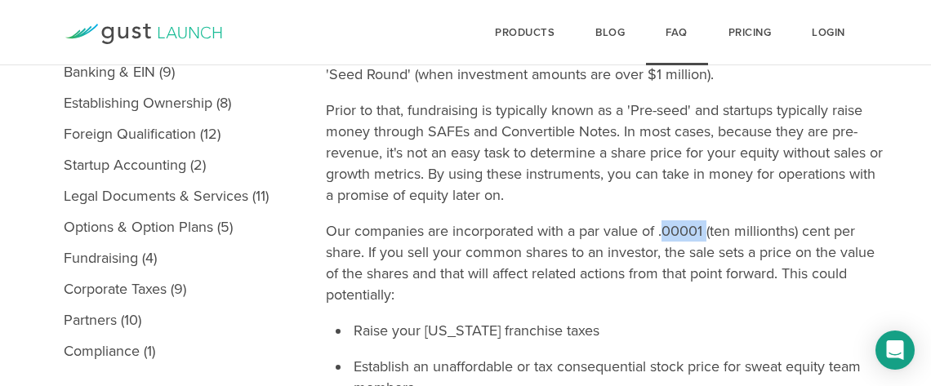
scroll to position [363, 0]
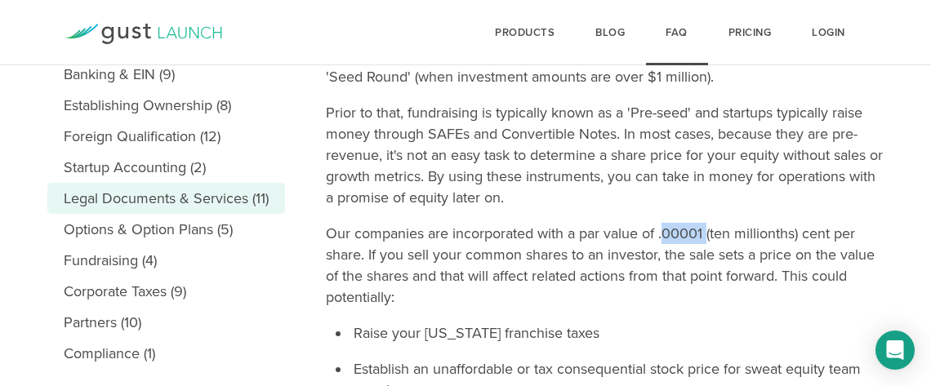
click at [163, 194] on link "Legal Documents & Services (11)" at bounding box center [166, 198] width 238 height 31
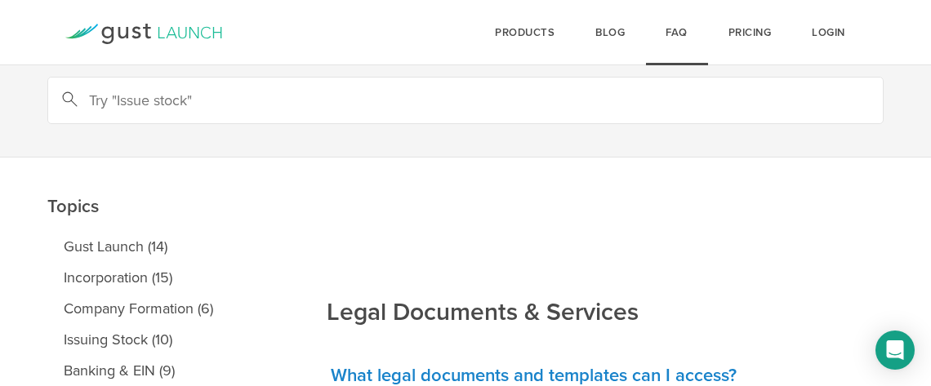
scroll to position [363, 0]
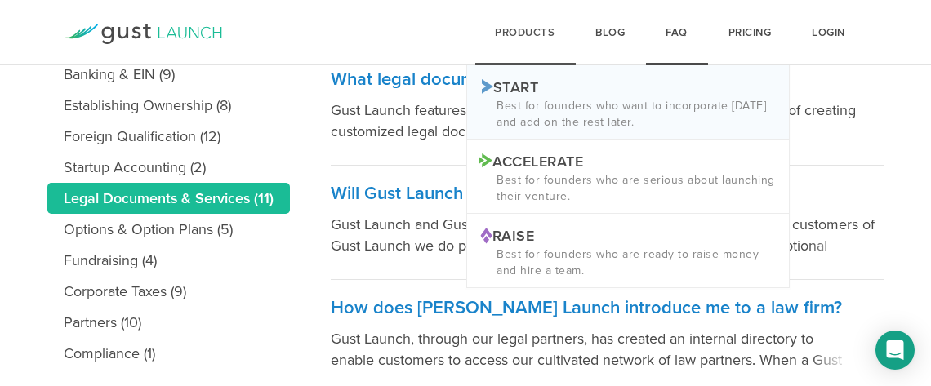
click at [517, 106] on p "Best for founders who want to incorporate today and add on the rest later." at bounding box center [627, 114] width 297 height 33
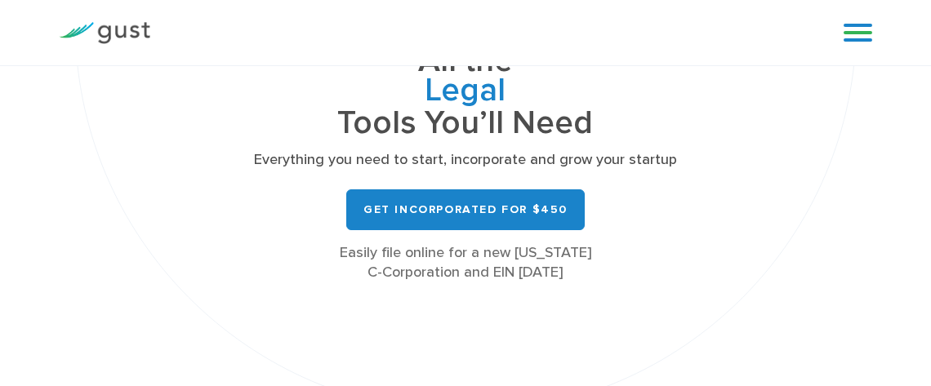
scroll to position [272, 0]
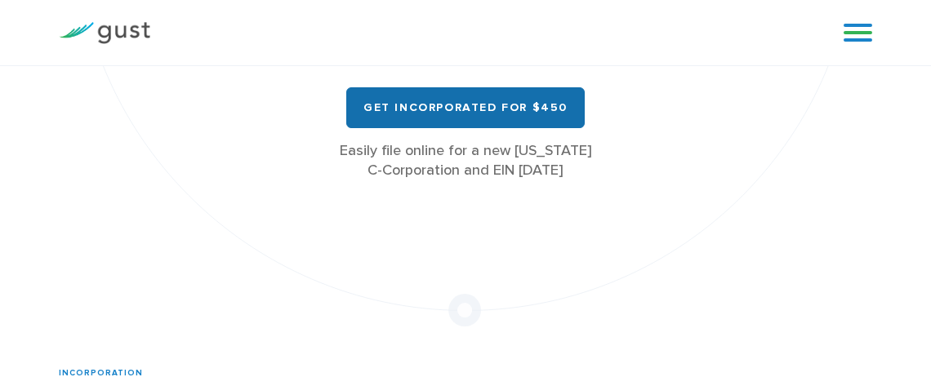
click at [460, 112] on link "Get Incorporated for $450" at bounding box center [465, 107] width 238 height 41
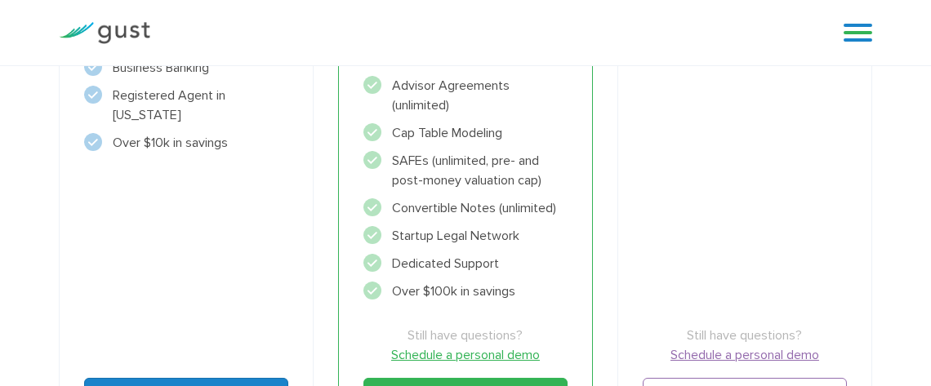
scroll to position [635, 0]
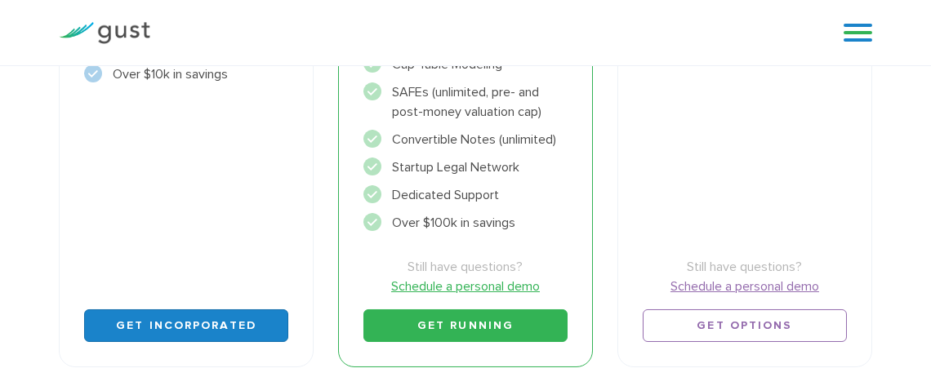
click at [206, 319] on link "Get Incorporated" at bounding box center [186, 326] width 204 height 33
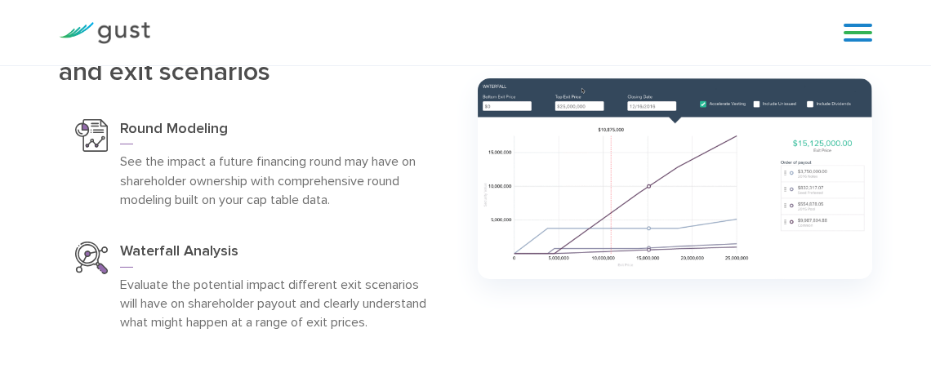
scroll to position [5082, 0]
